Goal: Check status: Check status

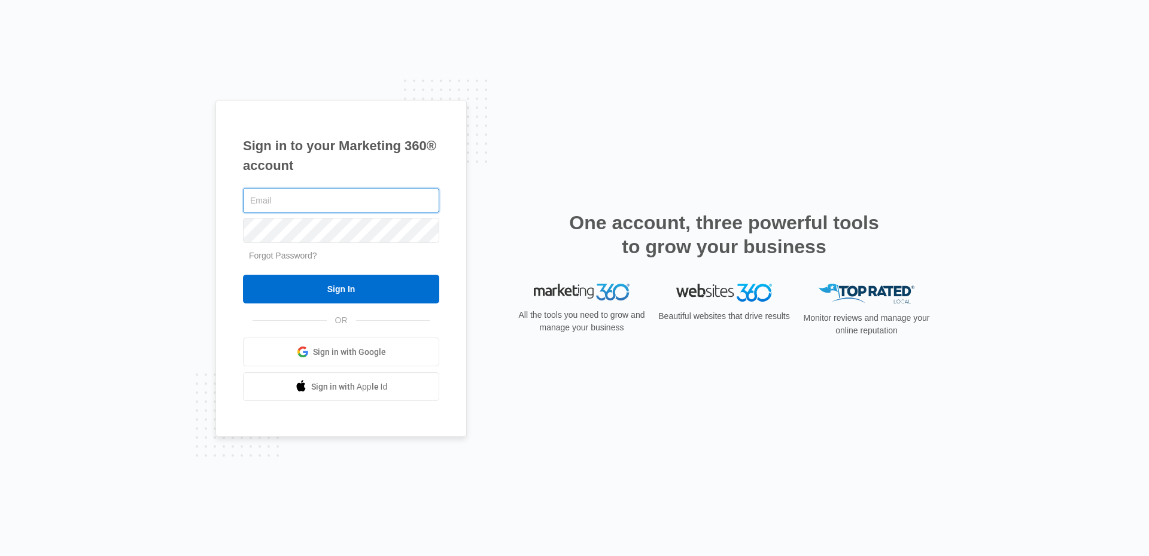
click at [374, 197] on input "text" at bounding box center [341, 200] width 196 height 25
type input "[EMAIL_ADDRESS][DOMAIN_NAME]"
click at [243, 275] on input "Sign In" at bounding box center [341, 289] width 196 height 29
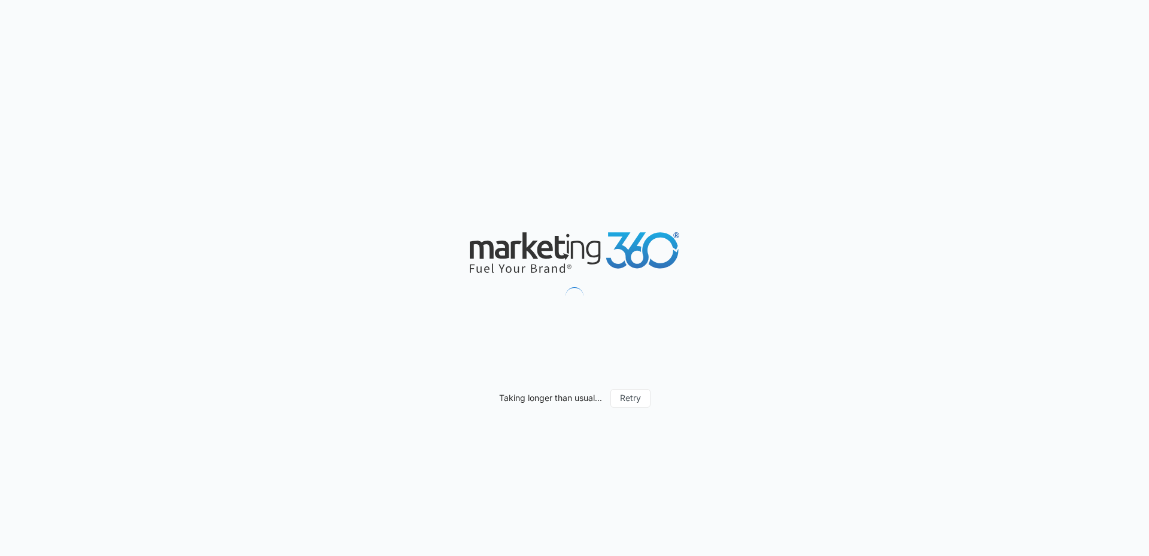
click at [339, 132] on div "Taking longer than usual... Retry" at bounding box center [574, 278] width 1149 height 556
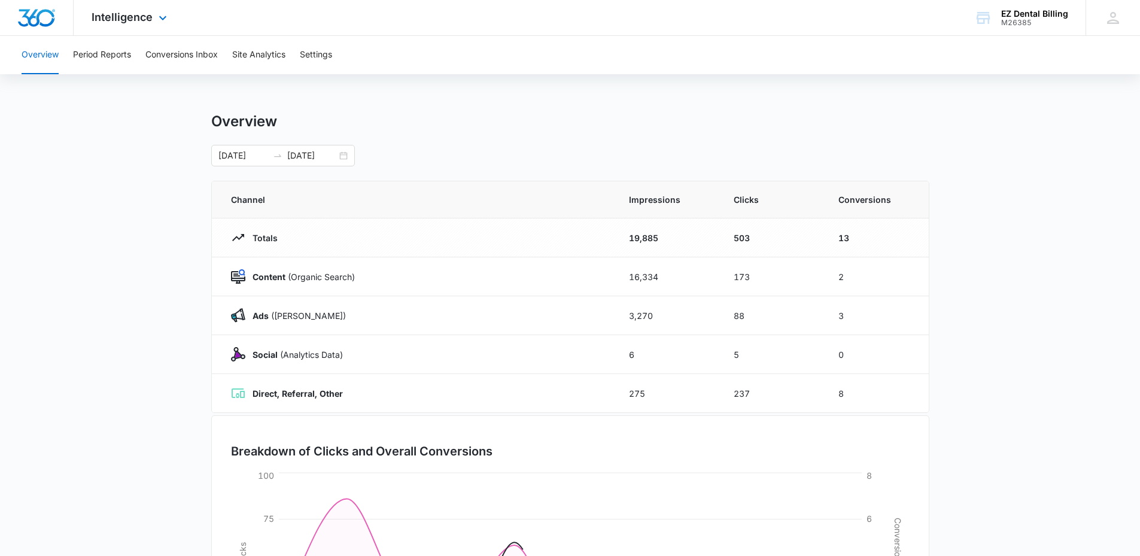
click at [139, 26] on div "Intelligence Apps Reputation Websites Forms CRM Email Social Content Ads Intell…" at bounding box center [131, 17] width 114 height 35
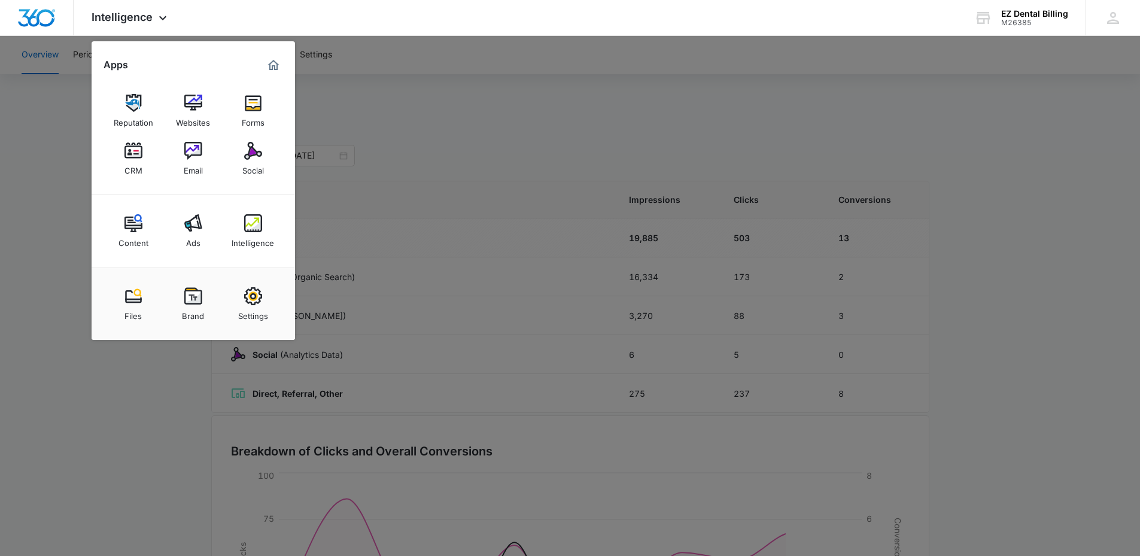
click at [435, 71] on div at bounding box center [570, 278] width 1140 height 556
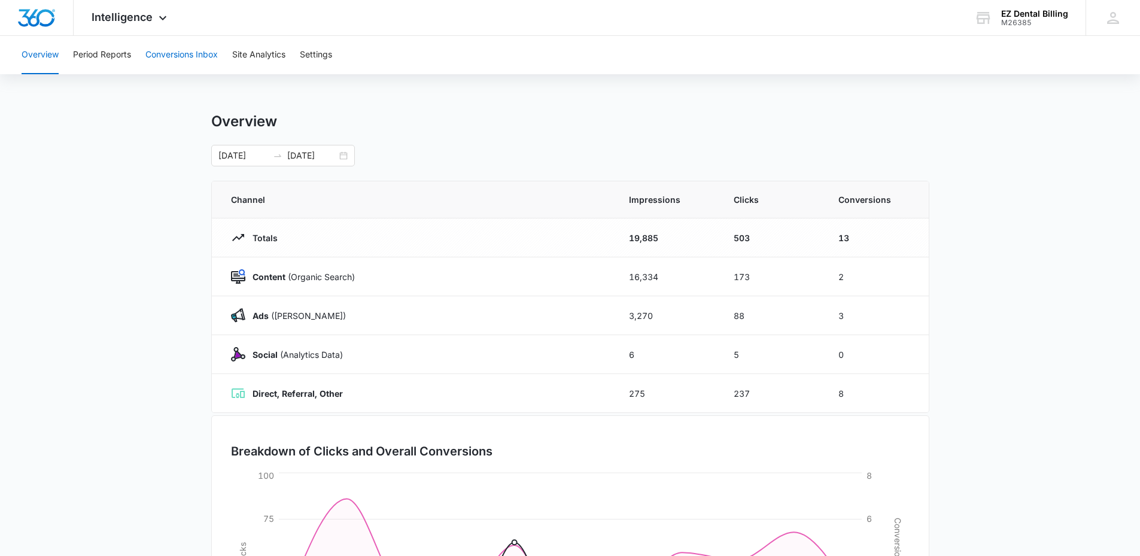
click at [175, 64] on button "Conversions Inbox" at bounding box center [181, 55] width 72 height 38
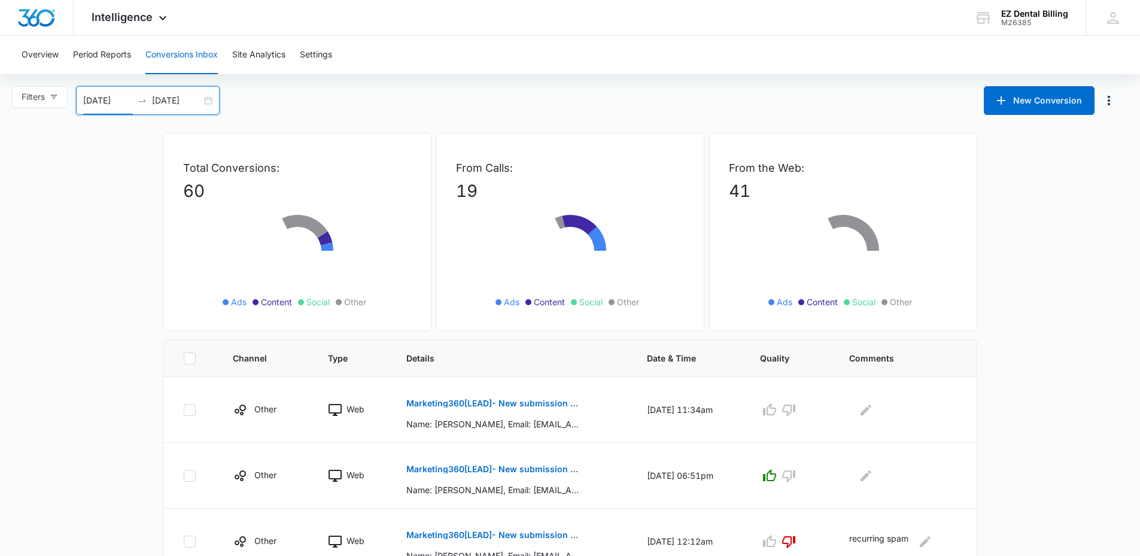
click at [111, 104] on input "[DATE]" at bounding box center [108, 100] width 50 height 13
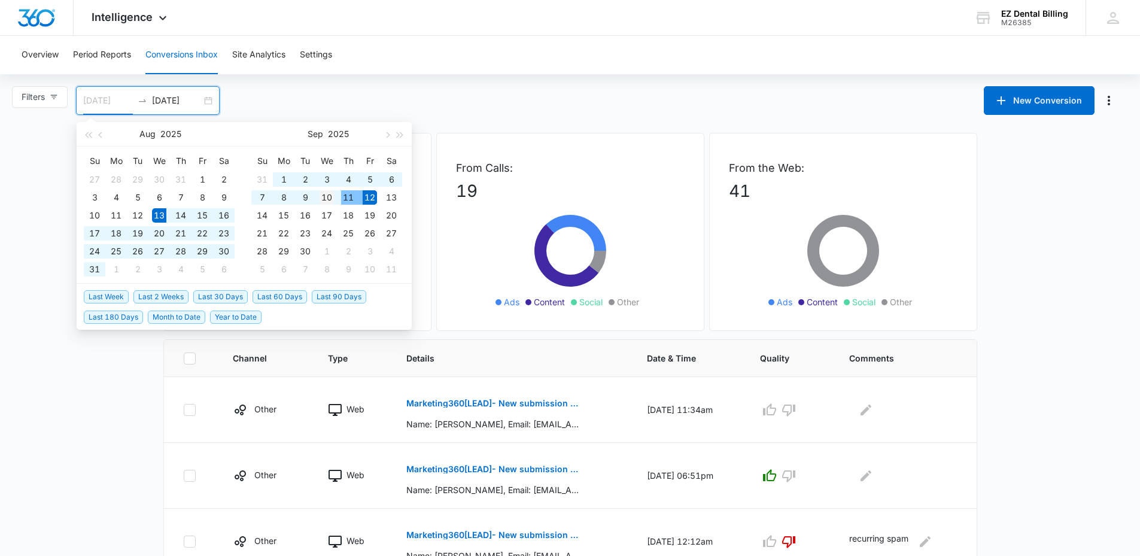
type input "[DATE]"
click at [333, 198] on div "10" at bounding box center [327, 197] width 14 height 14
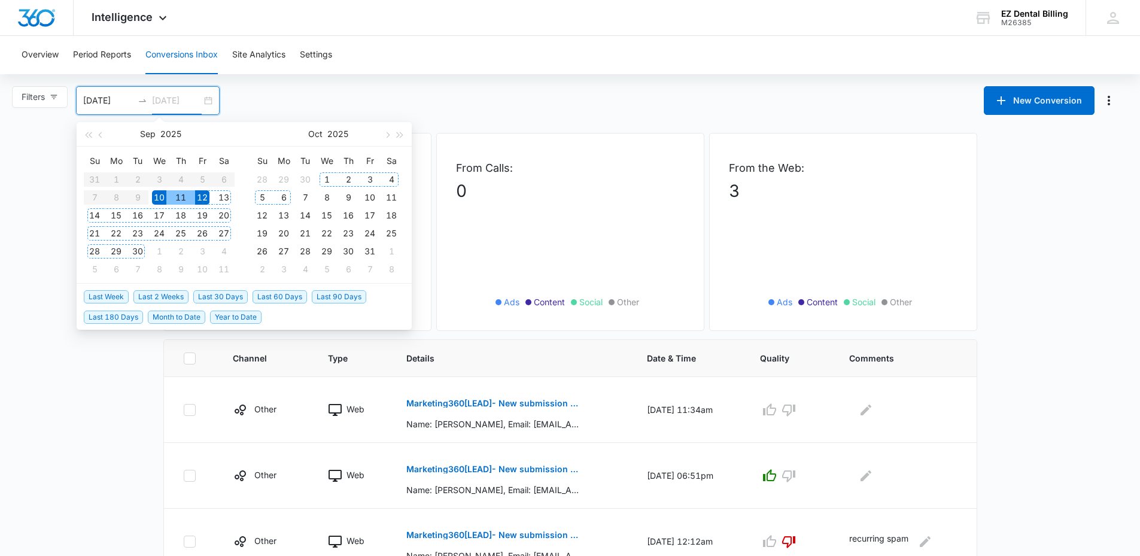
type input "[DATE]"
click at [419, 85] on div "Overview Period Reports Conversions Inbox Site Analytics Settings Filters 09/10…" at bounding box center [570, 319] width 1140 height 566
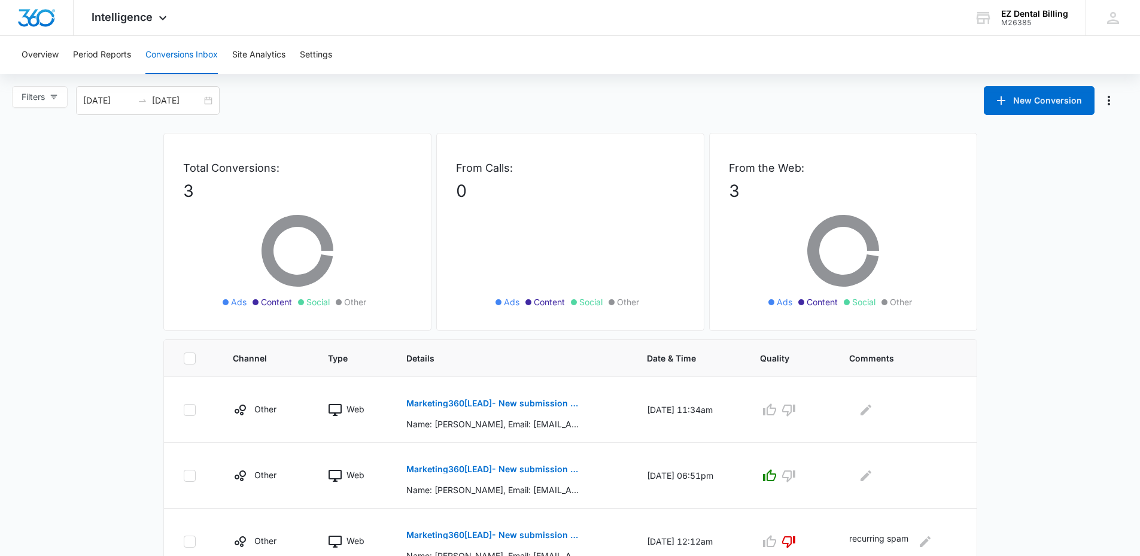
scroll to position [45, 0]
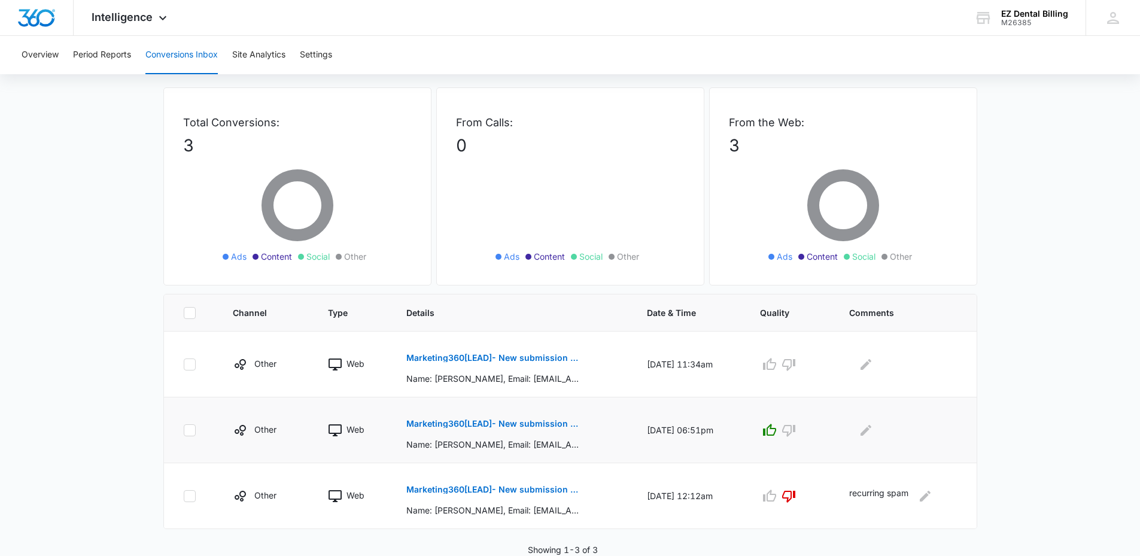
click at [602, 457] on td "Marketing360[LEAD]- New submission from Contact Us EZ Dental Billing Name: Nanc…" at bounding box center [512, 430] width 241 height 66
click at [446, 361] on p "Marketing360[LEAD]- New submission from Contact Us EZ Dental Billing" at bounding box center [493, 358] width 174 height 8
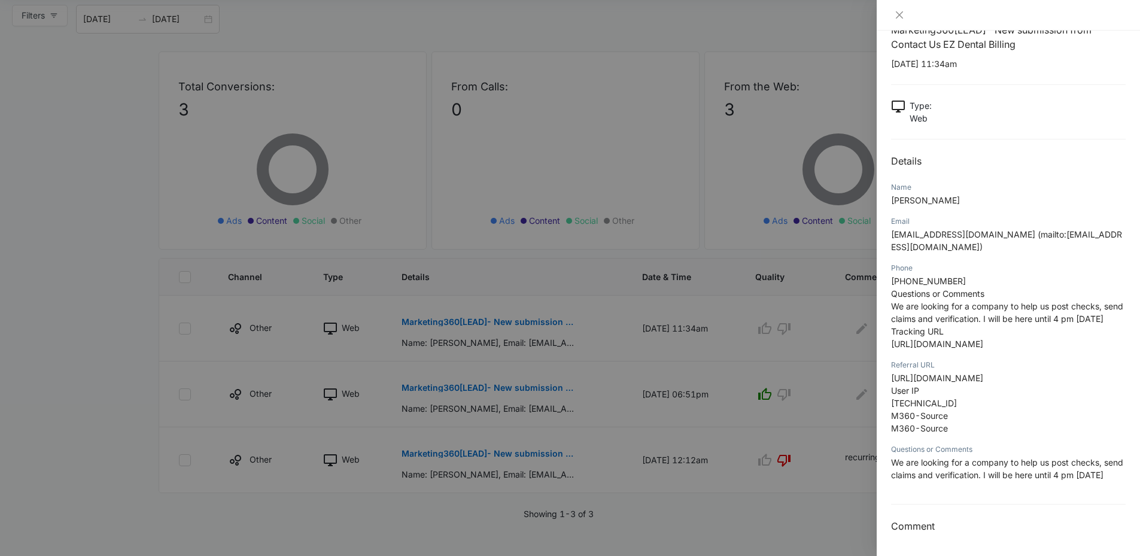
scroll to position [90, 0]
click at [838, 376] on div at bounding box center [570, 278] width 1140 height 556
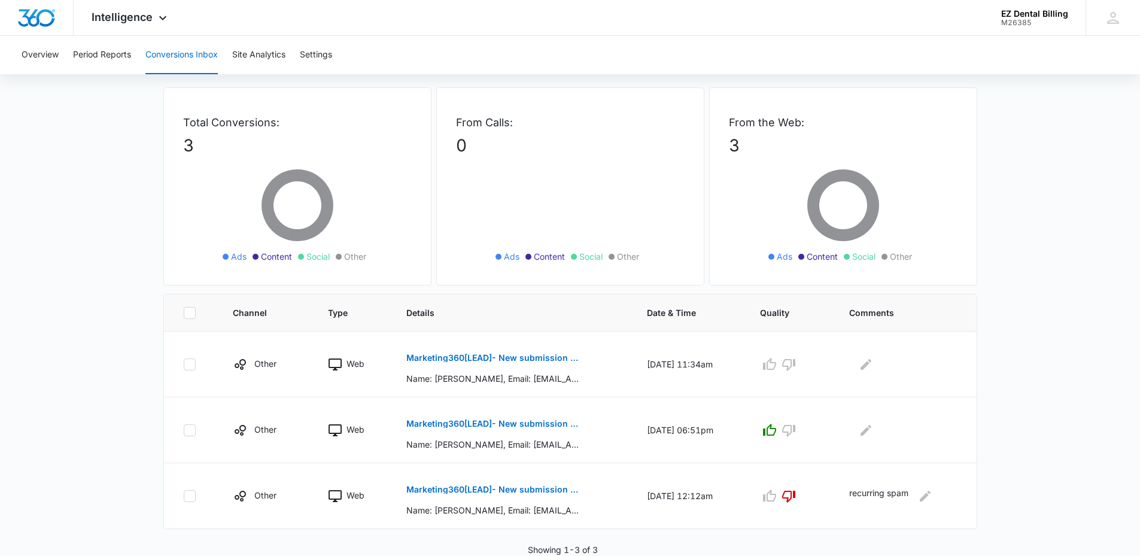
scroll to position [45, 0]
click at [462, 364] on button "Marketing360[LEAD]- New submission from Contact Us EZ Dental Billing" at bounding box center [493, 358] width 174 height 29
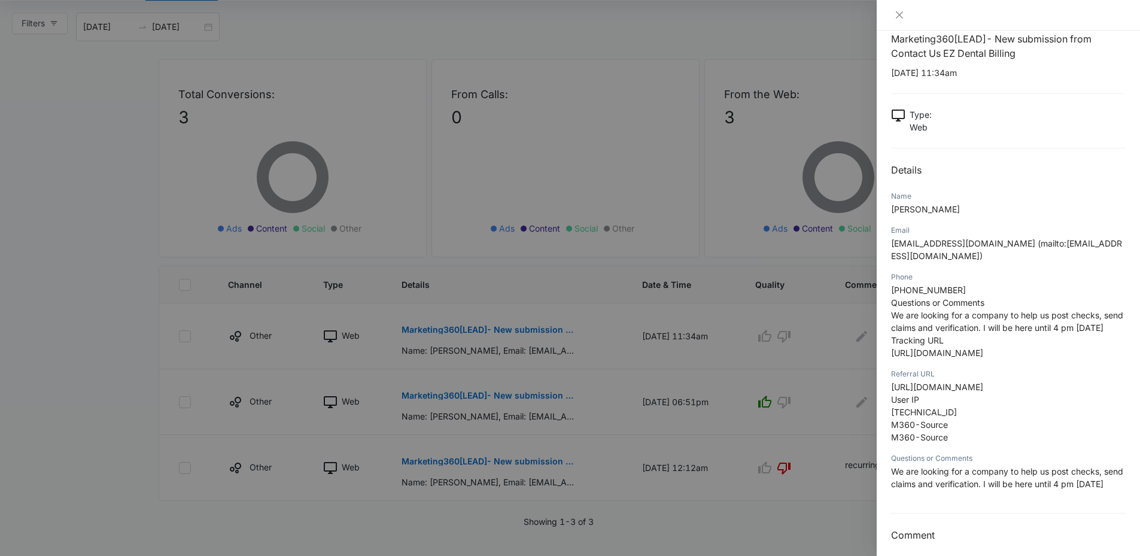
scroll to position [29, 0]
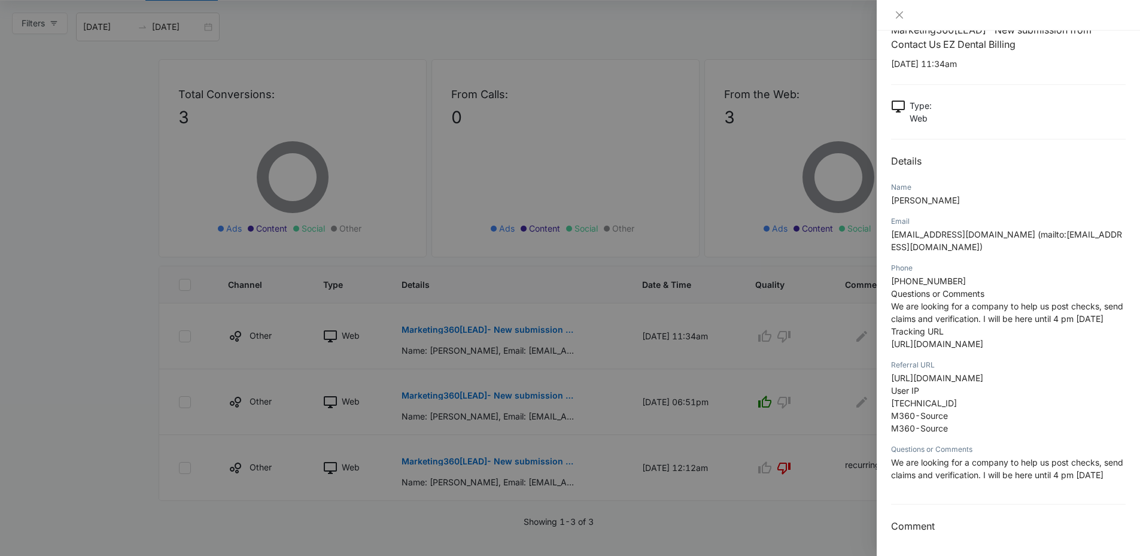
click at [689, 357] on div at bounding box center [570, 278] width 1140 height 556
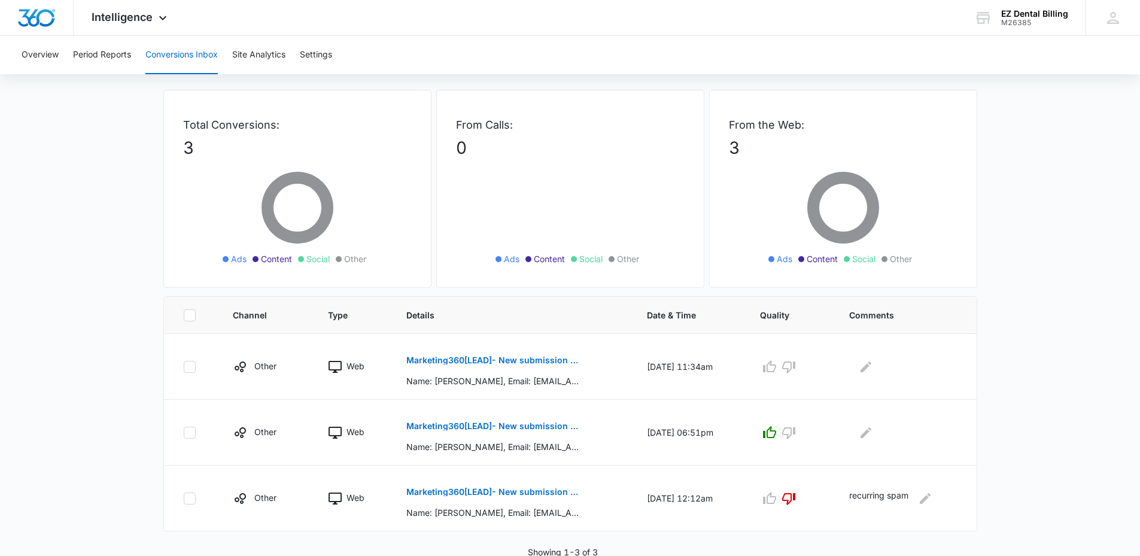
scroll to position [0, 0]
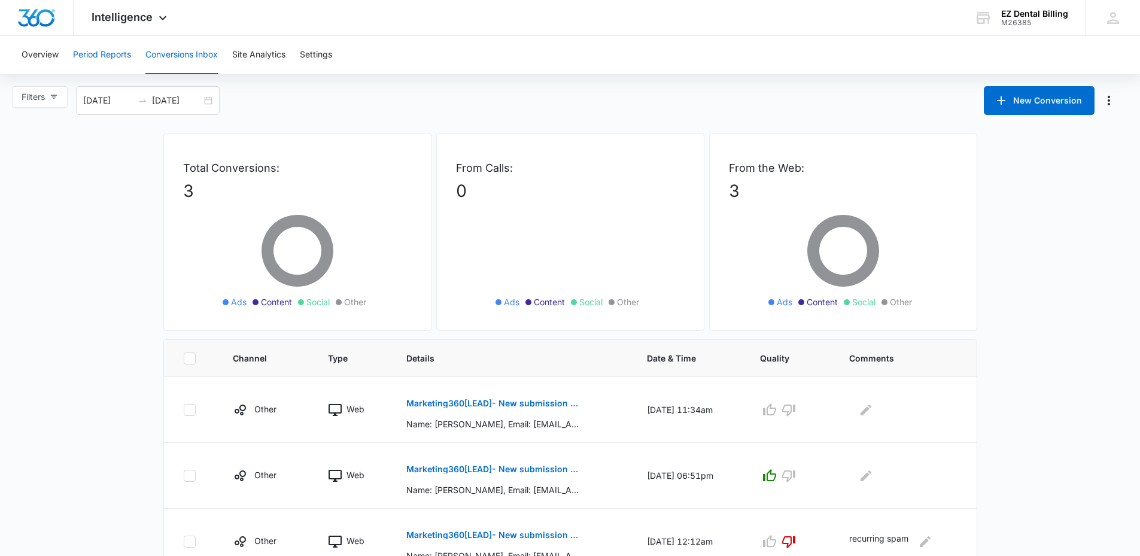
click at [87, 48] on button "Period Reports" at bounding box center [102, 55] width 58 height 38
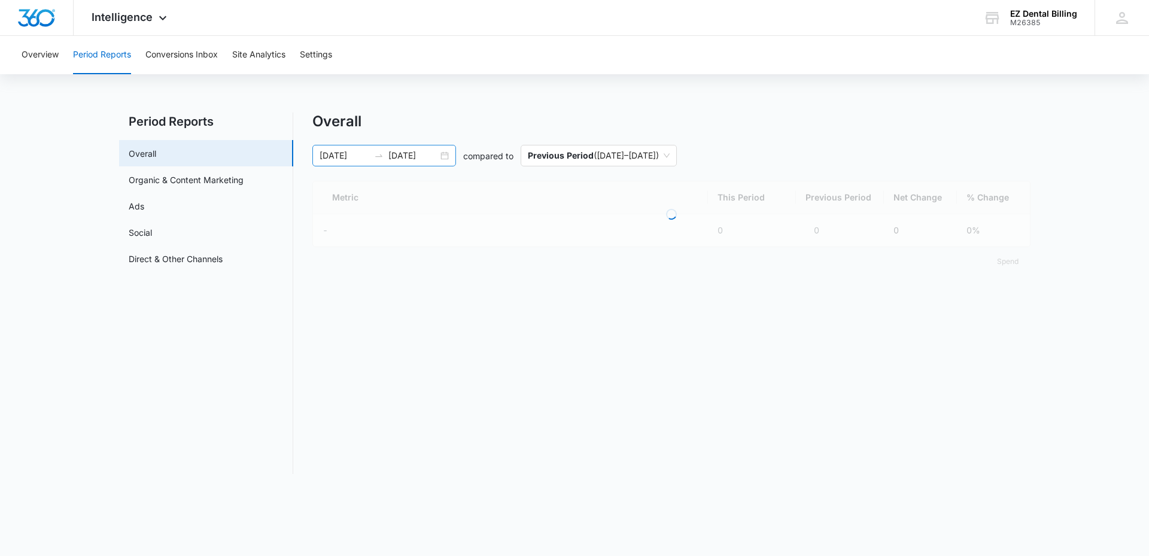
click at [339, 154] on input "07/21/2025" at bounding box center [345, 155] width 50 height 13
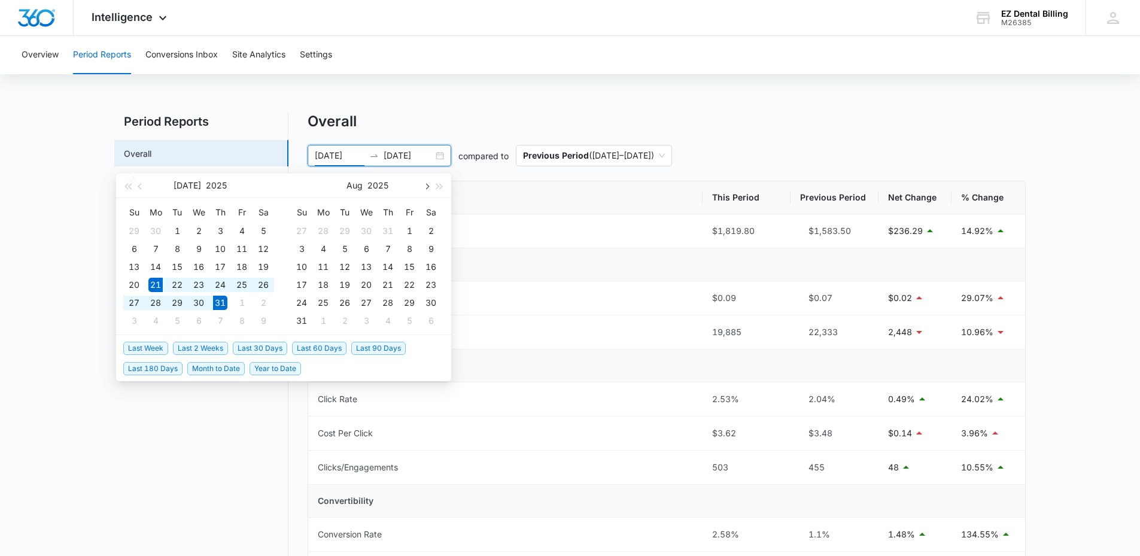
click at [421, 186] on button "button" at bounding box center [426, 186] width 13 height 24
click at [424, 184] on button "button" at bounding box center [426, 186] width 13 height 24
type input "09/01/2025"
click at [153, 230] on div "1" at bounding box center [155, 231] width 14 height 14
click at [421, 188] on button "button" at bounding box center [426, 186] width 13 height 24
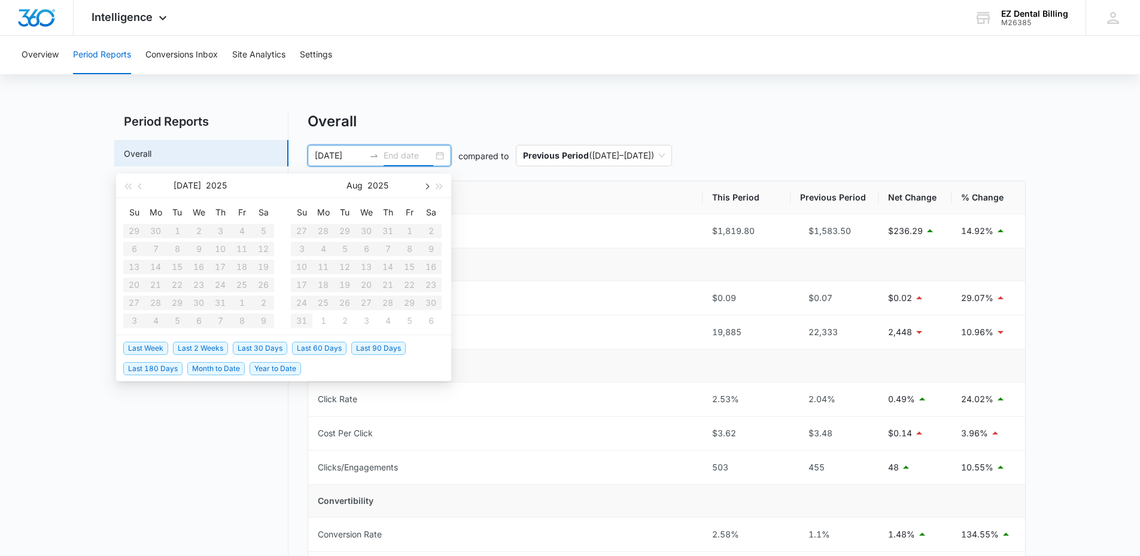
click at [421, 188] on button "button" at bounding box center [426, 186] width 13 height 24
type input "09/29/2025"
type input "09/10/2025"
click at [198, 249] on div "10" at bounding box center [199, 249] width 14 height 14
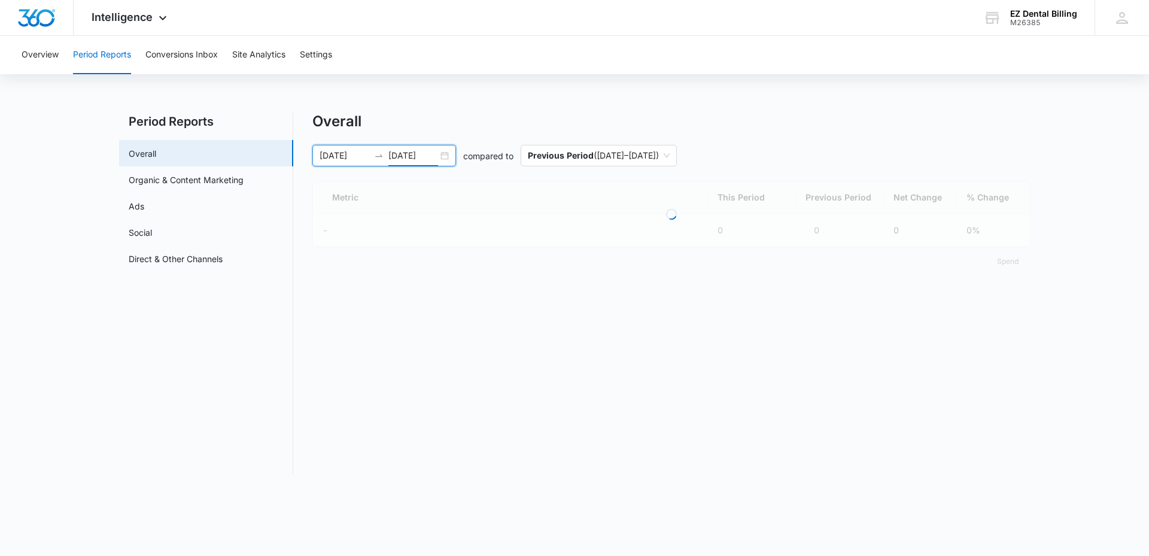
click at [0, 214] on main "Period Reports Overall Organic & Content Marketing Ads Social Direct & Other Ch…" at bounding box center [574, 301] width 1149 height 376
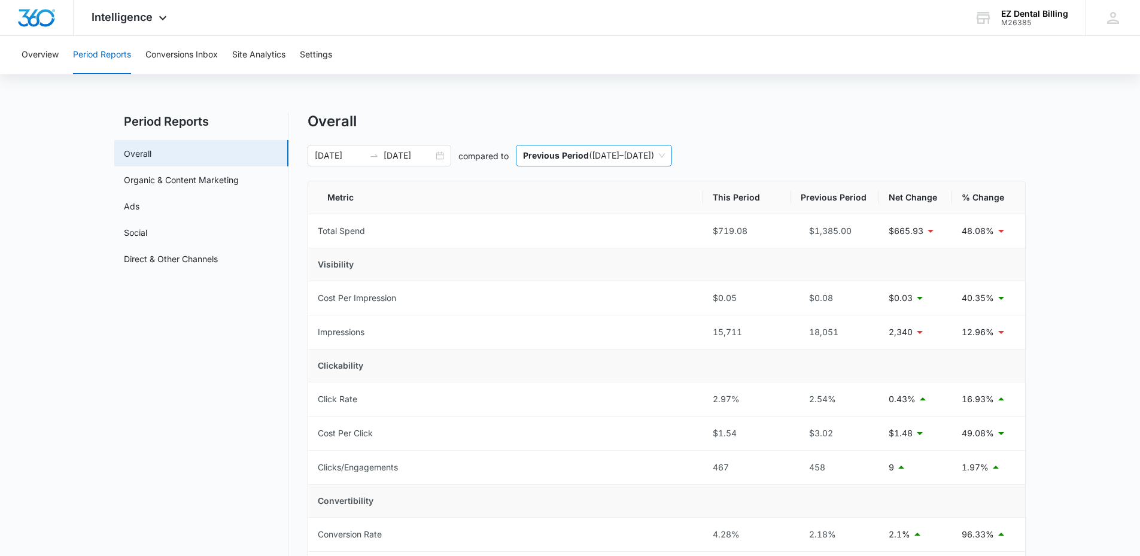
click at [665, 153] on span "Previous Period ( 08/22/2025 – 08/31/2025 )" at bounding box center [594, 155] width 142 height 20
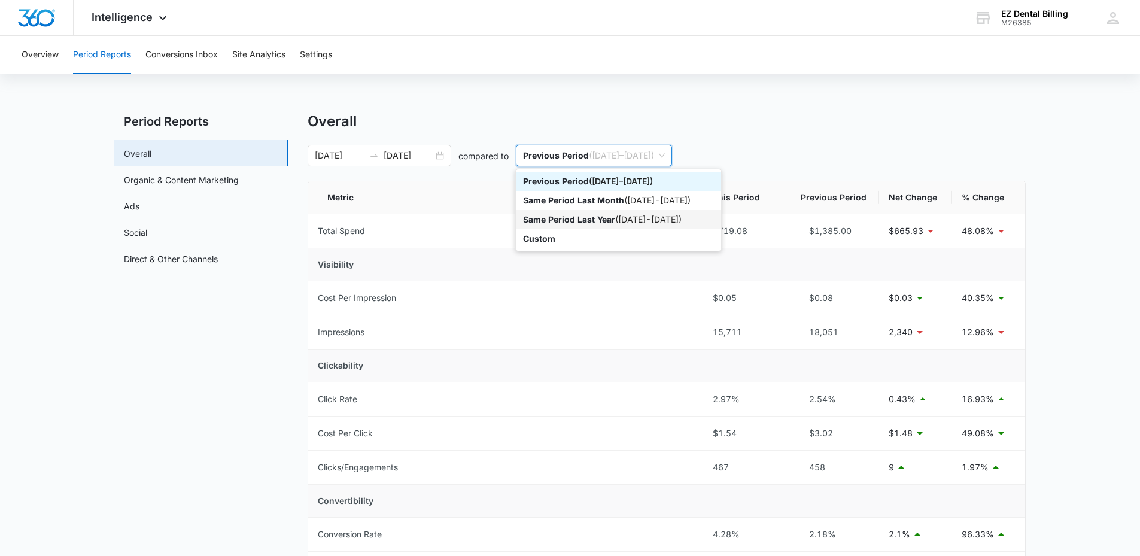
click at [664, 222] on div "Same Period Last Year ( 09/01/2024 - 09/10/2024 )" at bounding box center [618, 219] width 191 height 13
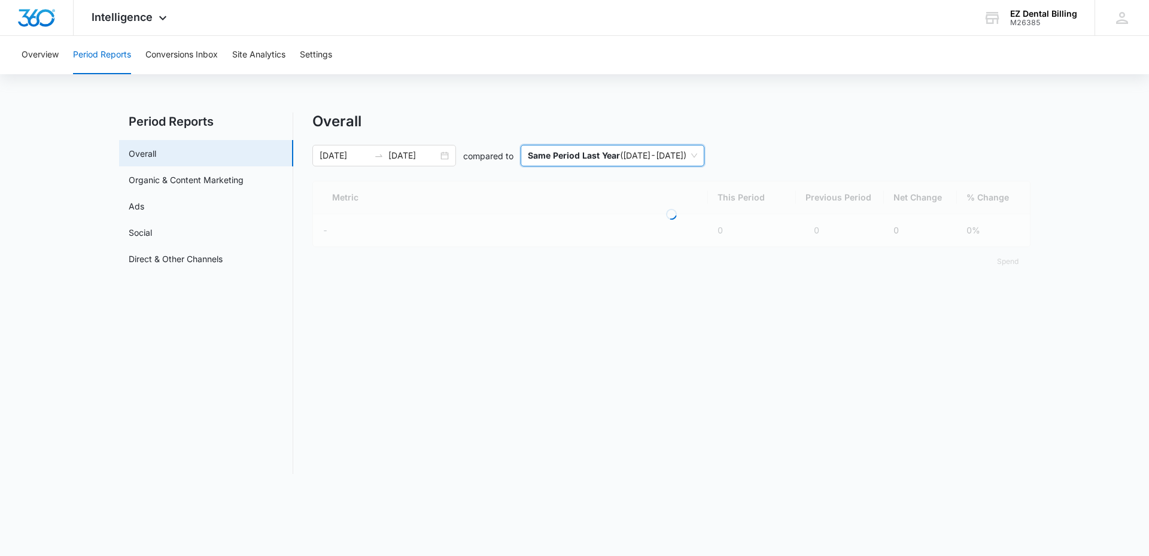
click at [865, 143] on div "Overall 09/01/2025 09/10/2025 compared to last-year Same Period Last Year ( 09/…" at bounding box center [671, 194] width 718 height 163
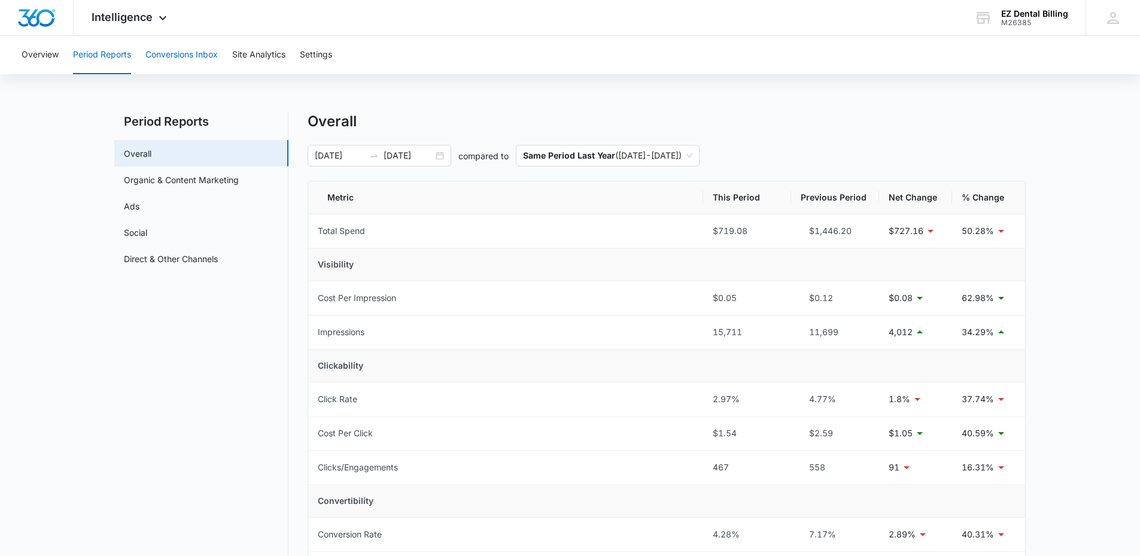
click at [184, 60] on button "Conversions Inbox" at bounding box center [181, 55] width 72 height 38
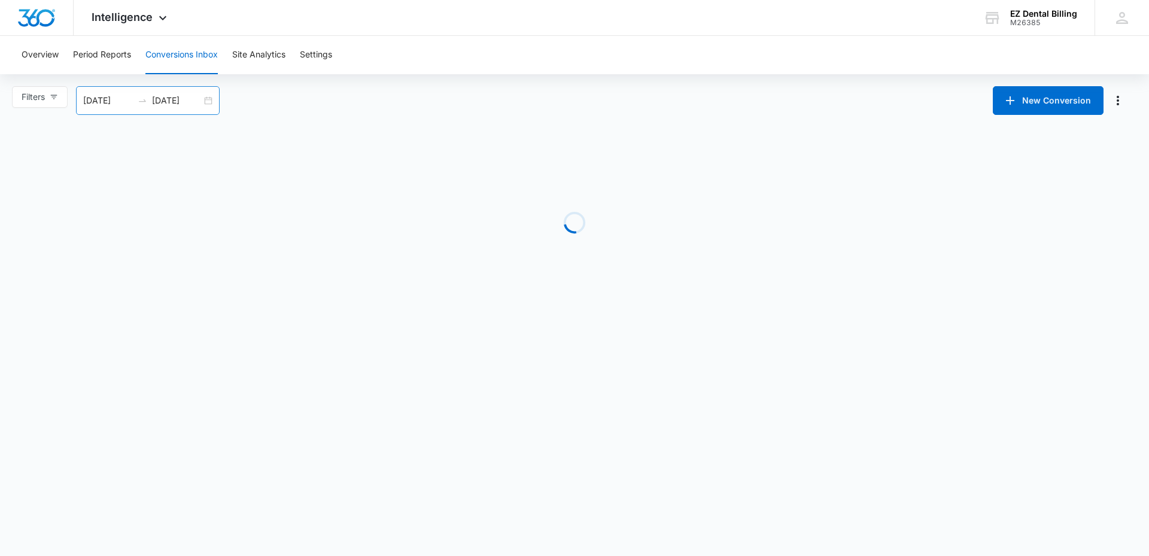
click at [127, 107] on div "08/13/2025 09/12/2025" at bounding box center [148, 100] width 144 height 29
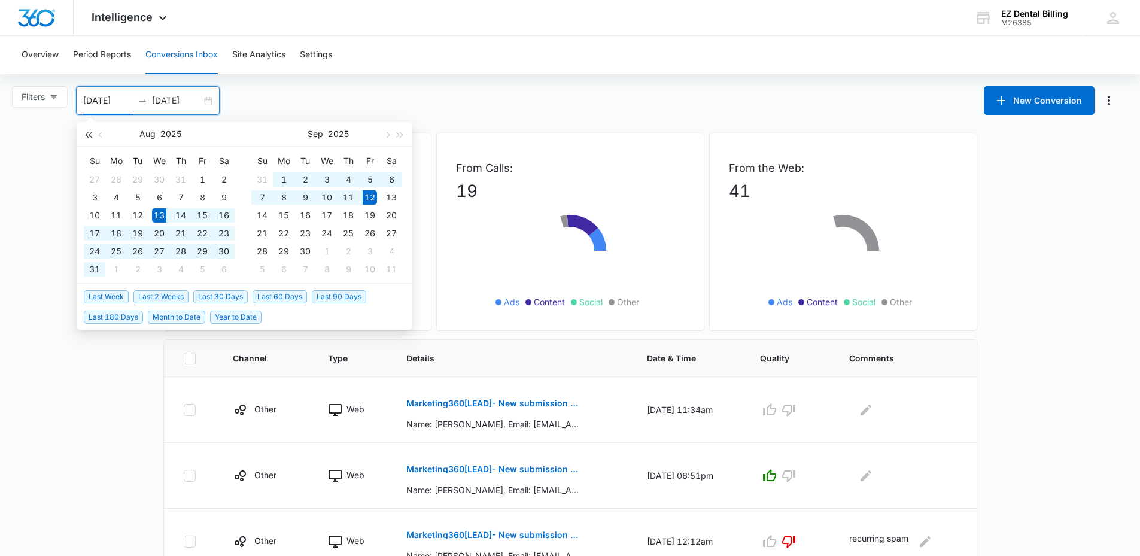
click at [91, 138] on span "button" at bounding box center [88, 135] width 6 height 6
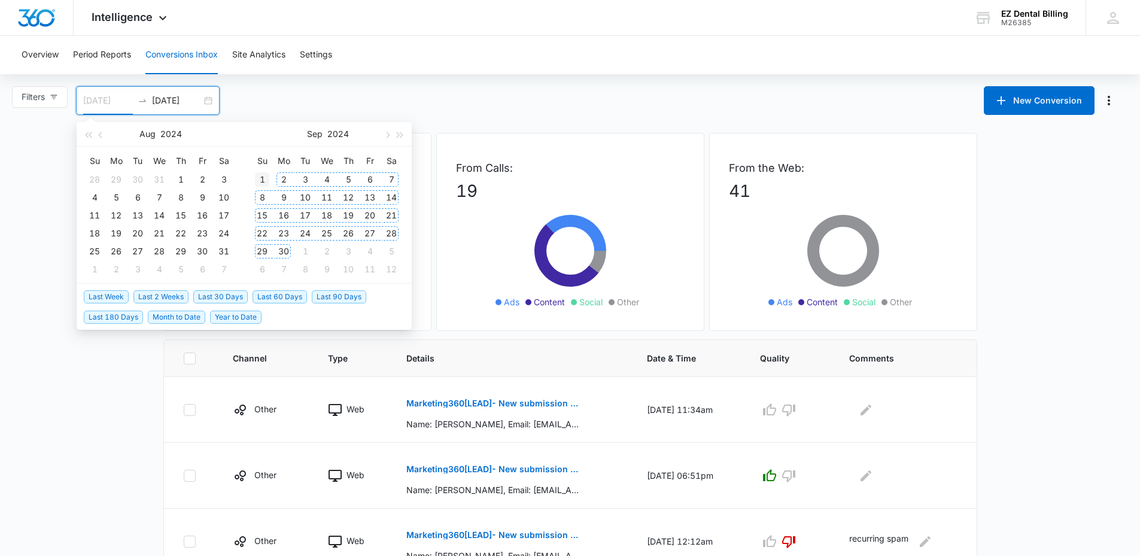
type input "09/01/2024"
click at [262, 184] on div "1" at bounding box center [262, 179] width 14 height 14
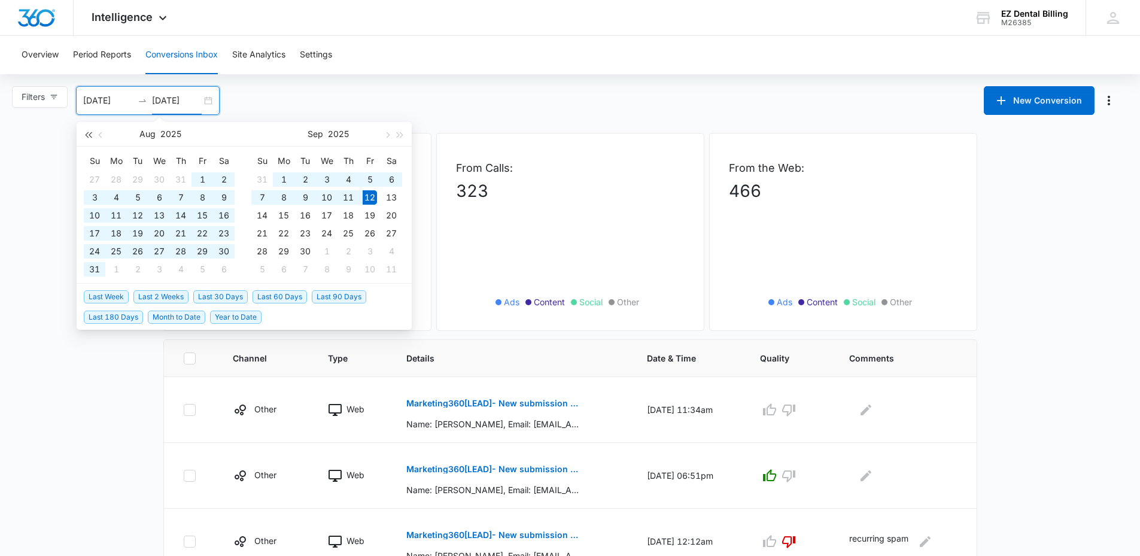
click at [90, 133] on span "button" at bounding box center [88, 135] width 6 height 6
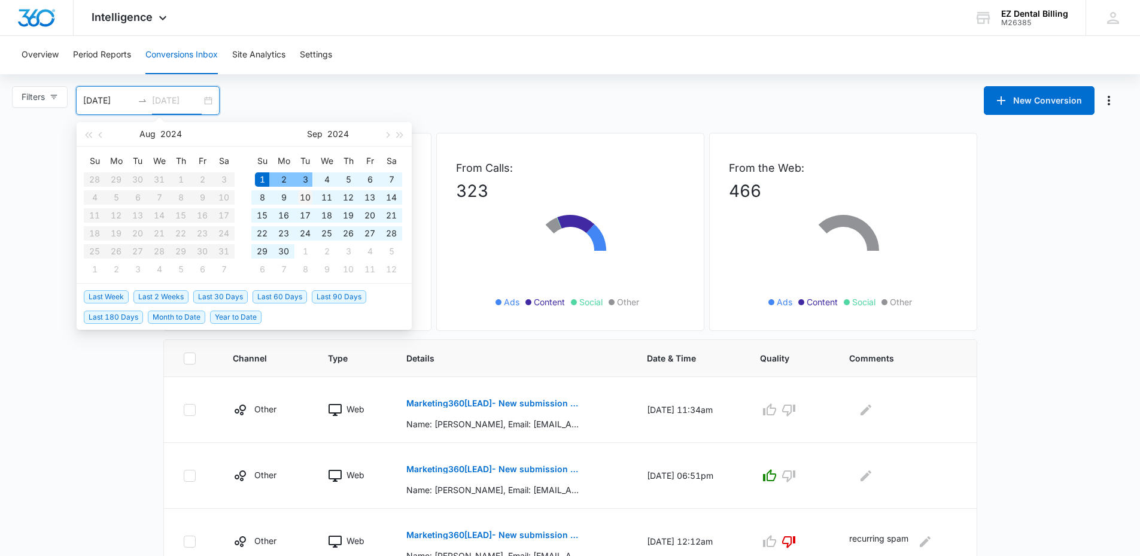
type input "09/10/2024"
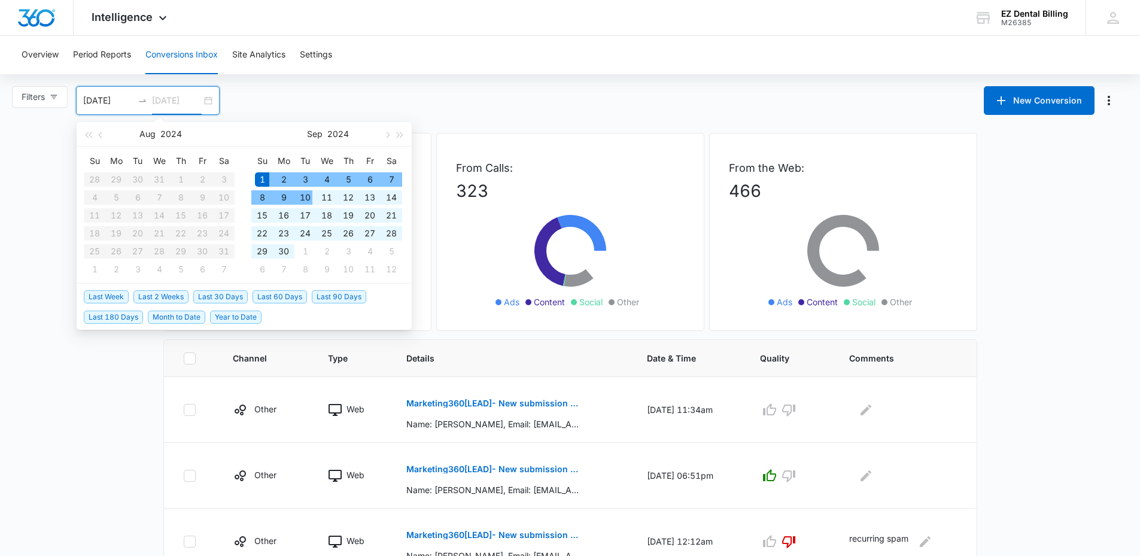
click at [311, 196] on div "10" at bounding box center [305, 197] width 14 height 14
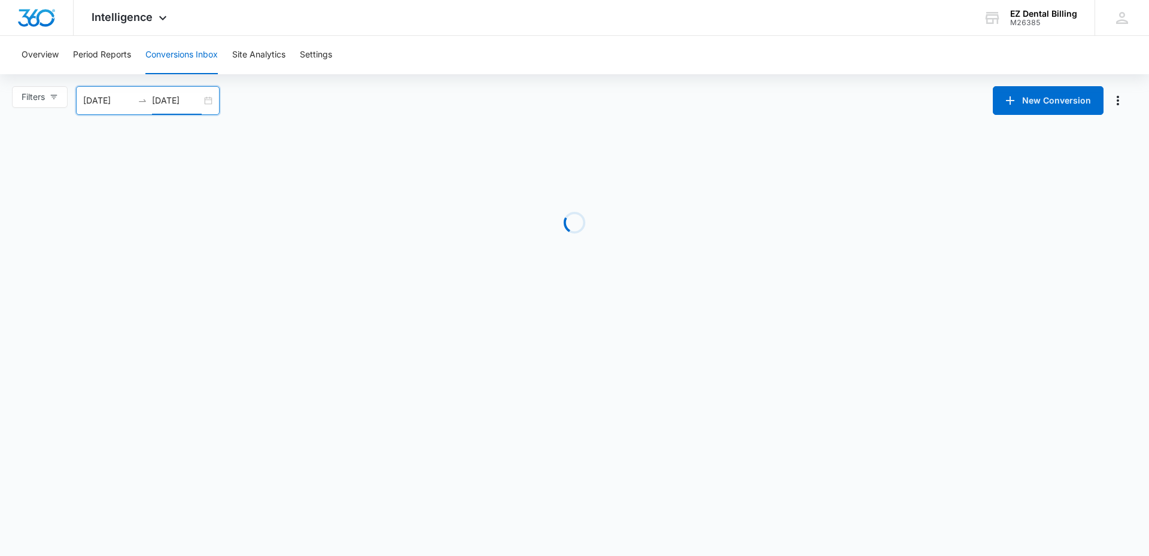
click at [23, 301] on main "Filters 09/01/2024 09/10/2024 New Conversion Aug 2024 Su Mo Tu We Th Fr Sa 28 2…" at bounding box center [574, 199] width 1149 height 226
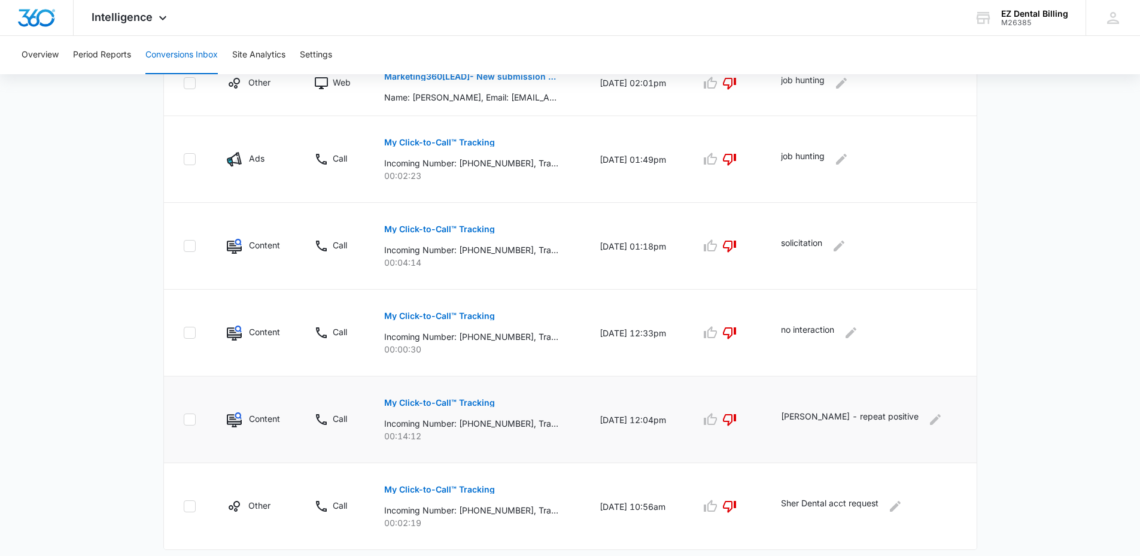
scroll to position [663, 0]
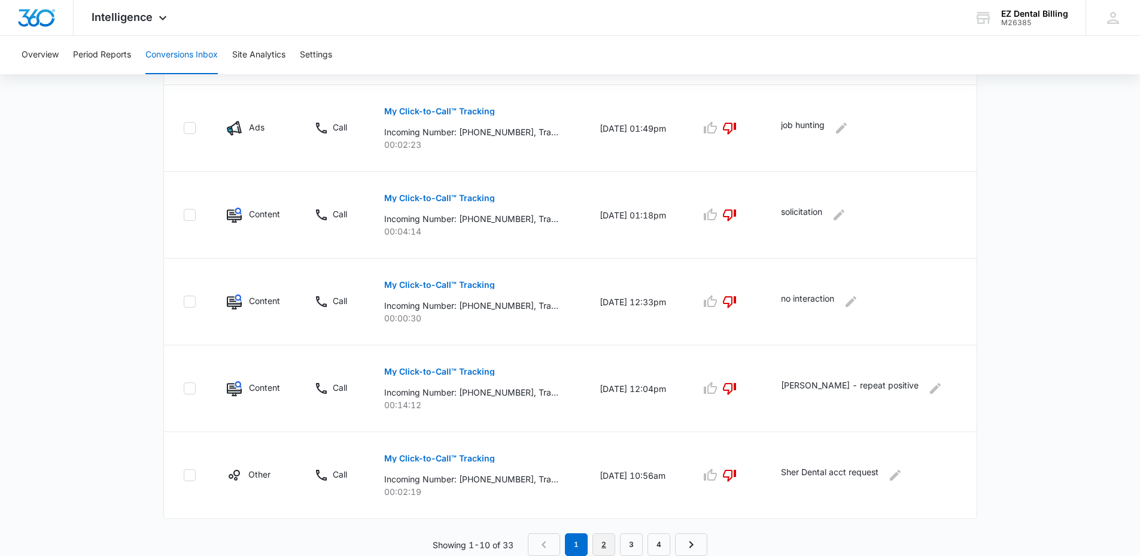
click at [604, 539] on link "2" at bounding box center [604, 544] width 23 height 23
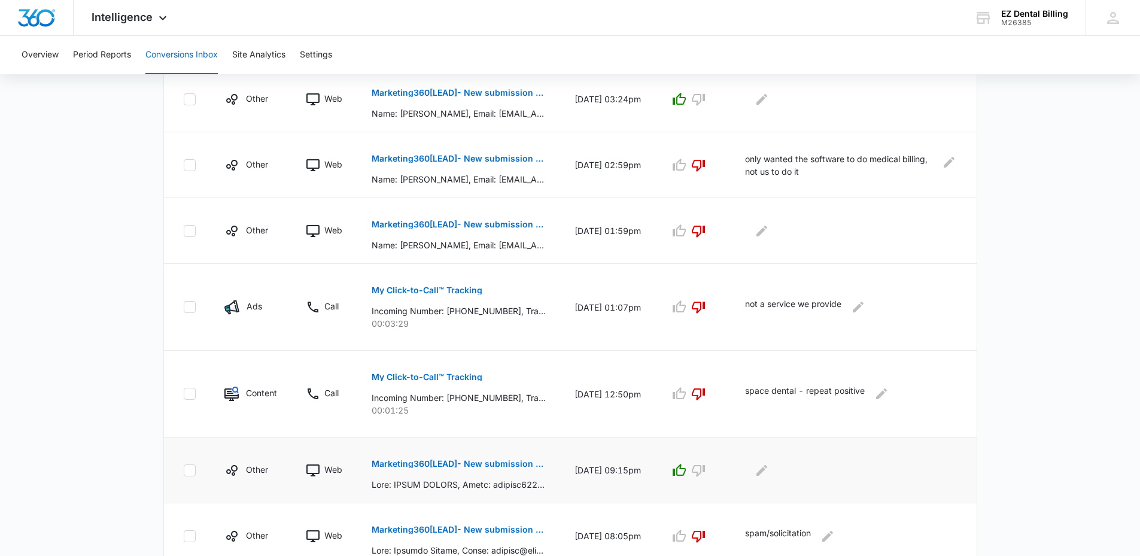
scroll to position [579, 0]
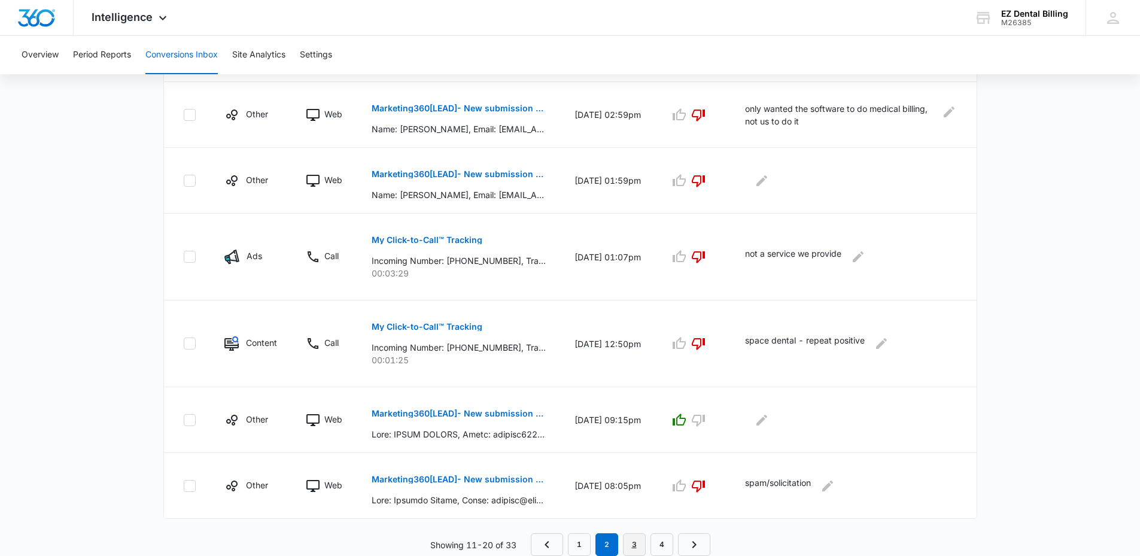
click at [631, 542] on link "3" at bounding box center [634, 544] width 23 height 23
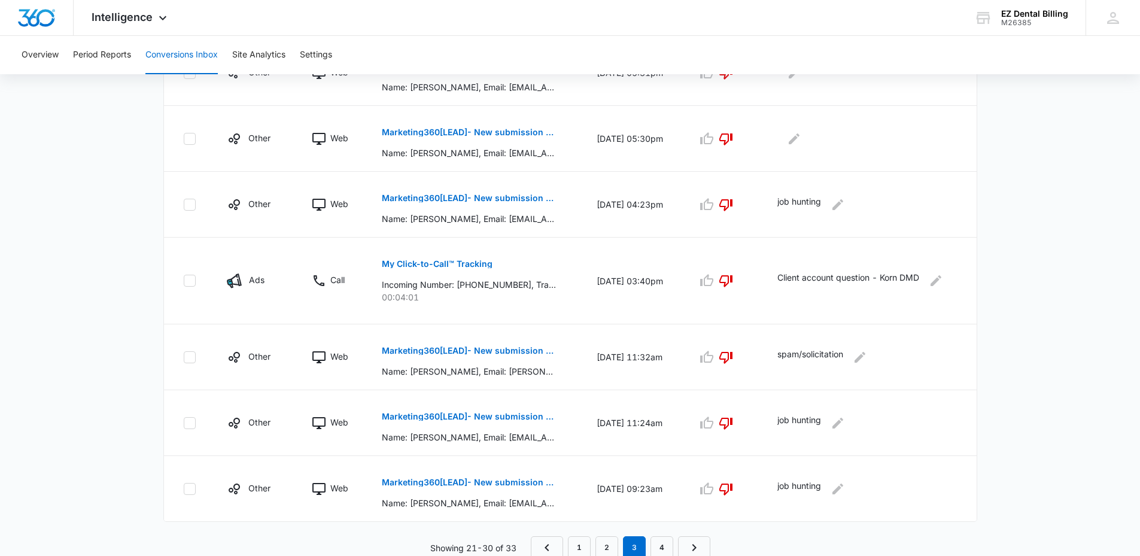
scroll to position [558, 0]
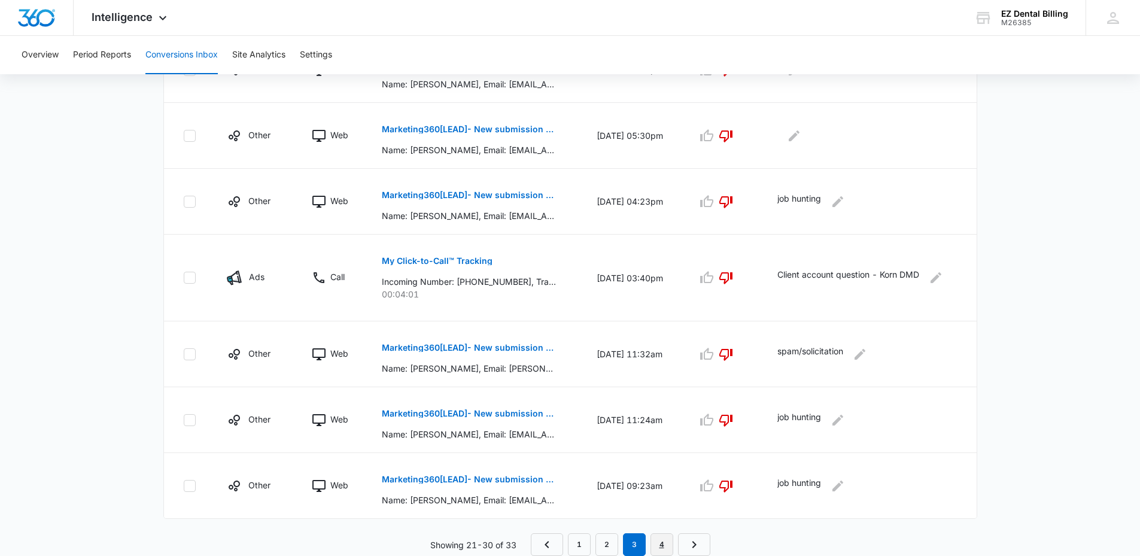
click at [661, 540] on link "4" at bounding box center [662, 544] width 23 height 23
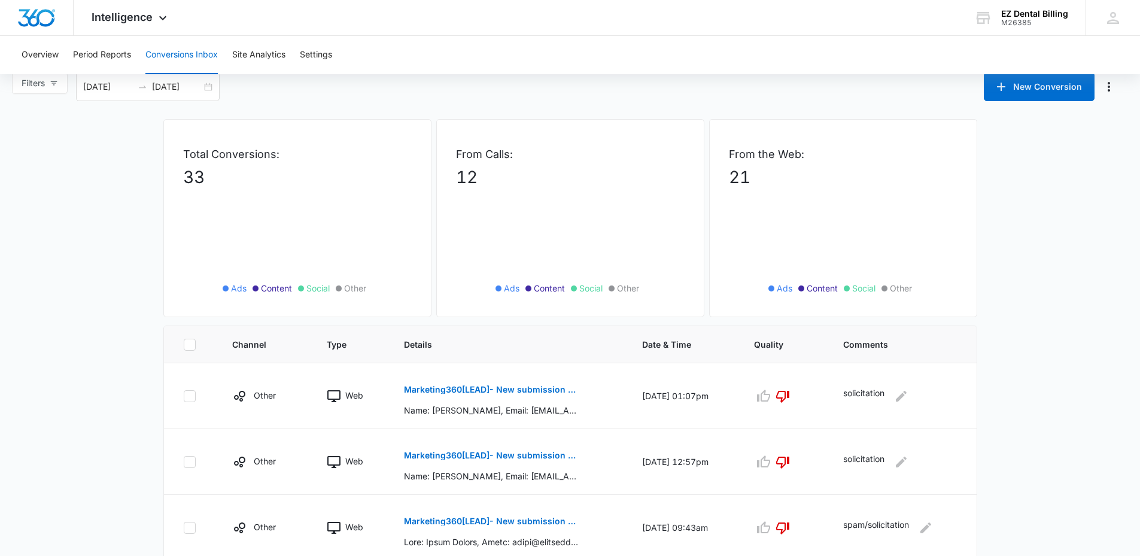
scroll to position [56, 0]
